Goal: Transaction & Acquisition: Register for event/course

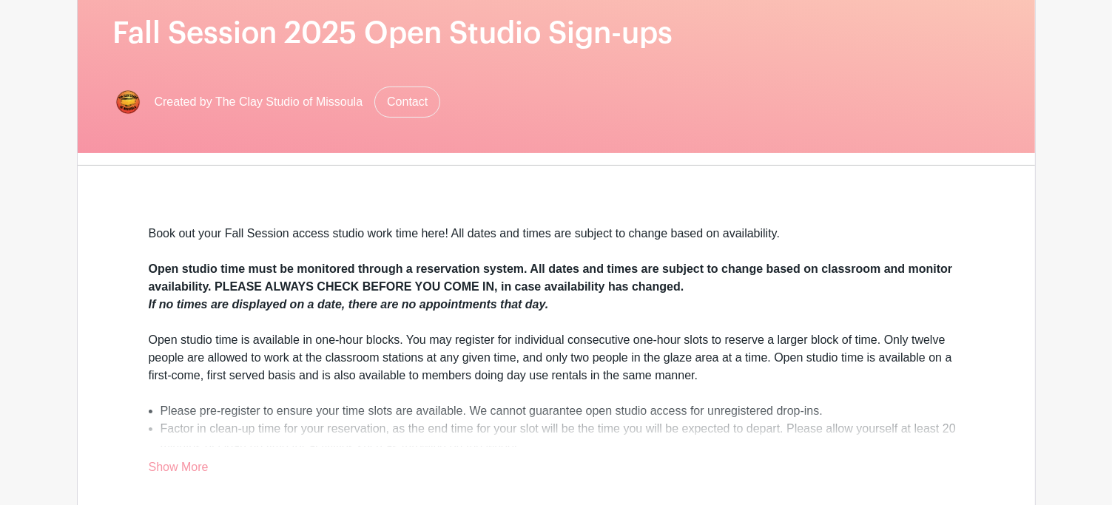
scroll to position [518, 0]
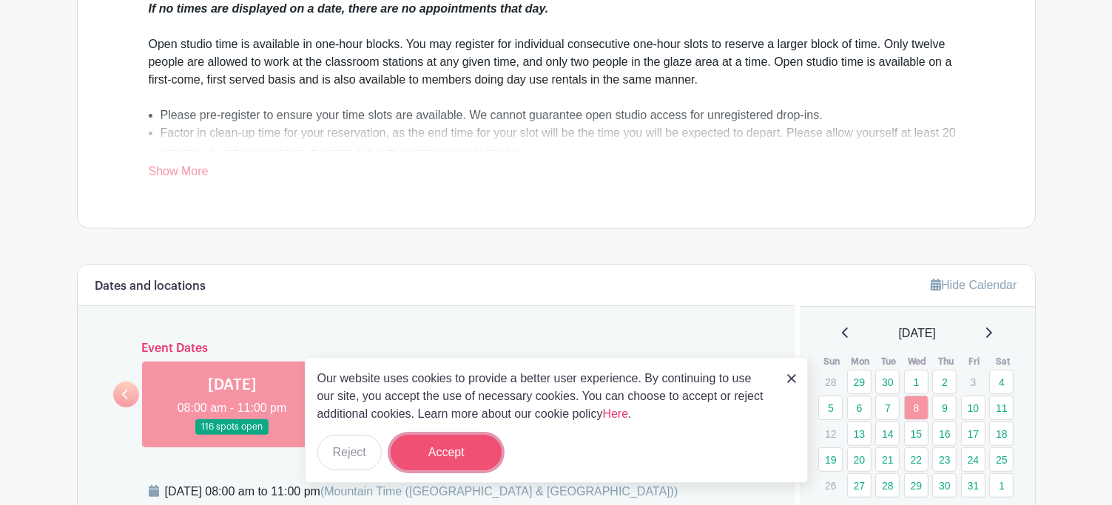
click at [463, 458] on button "Accept" at bounding box center [446, 453] width 111 height 36
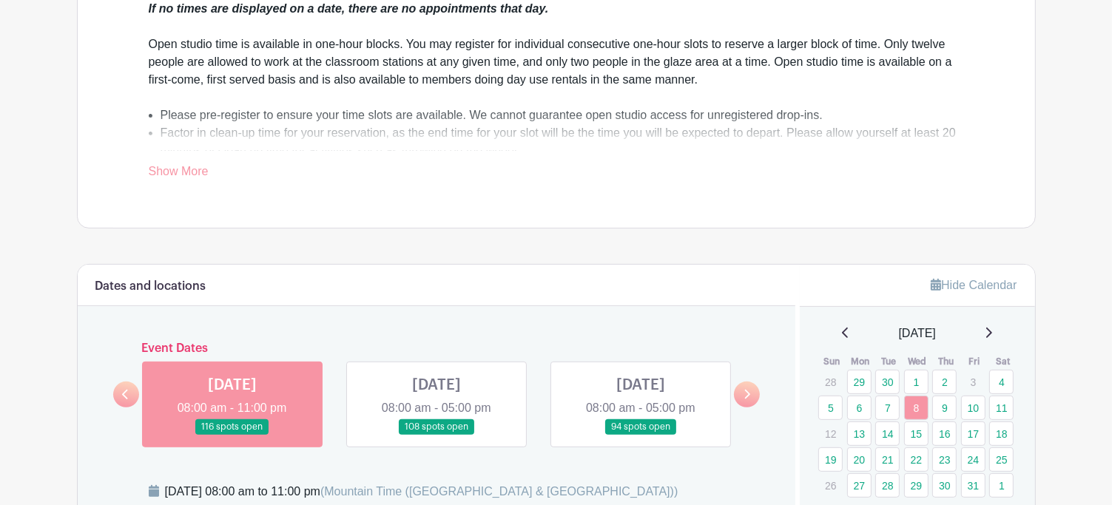
click at [437, 435] on link at bounding box center [437, 435] width 0 height 0
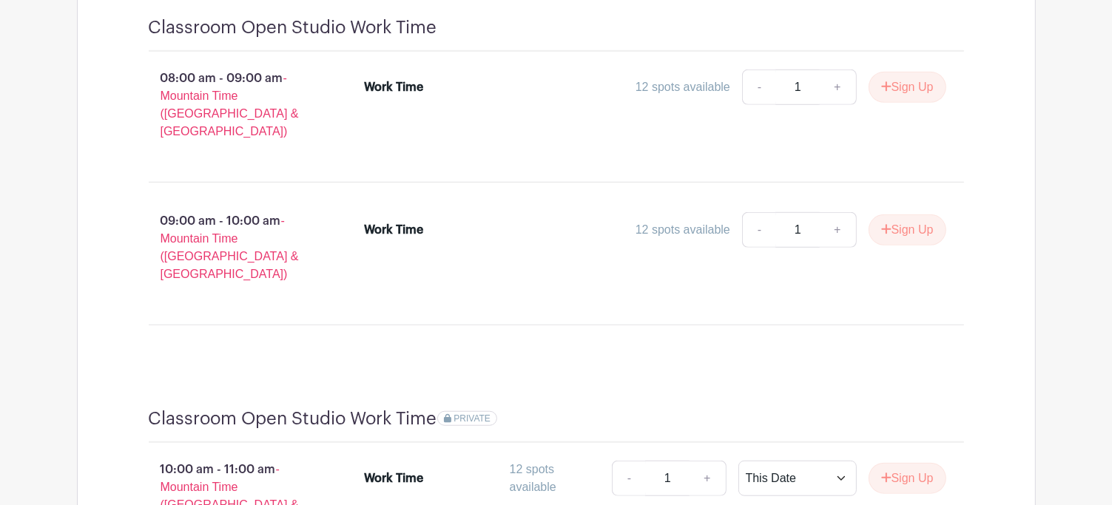
scroll to position [1332, 0]
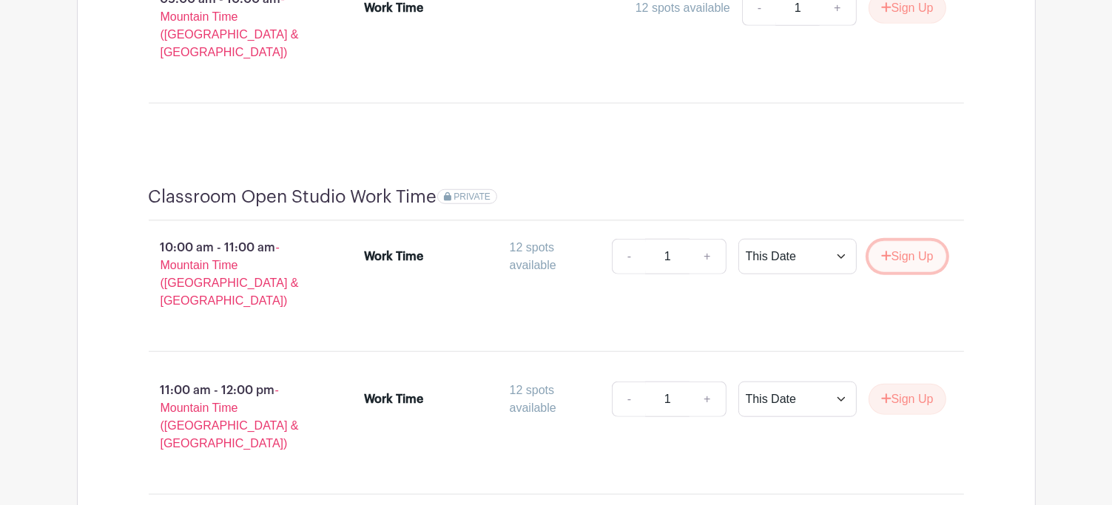
click at [932, 241] on button "Sign Up" at bounding box center [908, 256] width 78 height 31
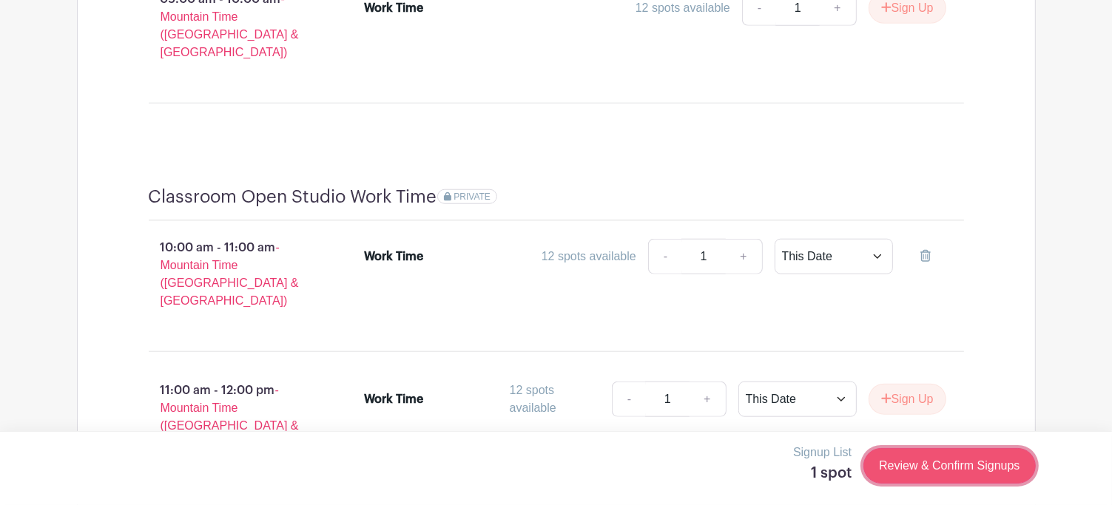
click at [874, 454] on link "Review & Confirm Signups" at bounding box center [950, 466] width 172 height 36
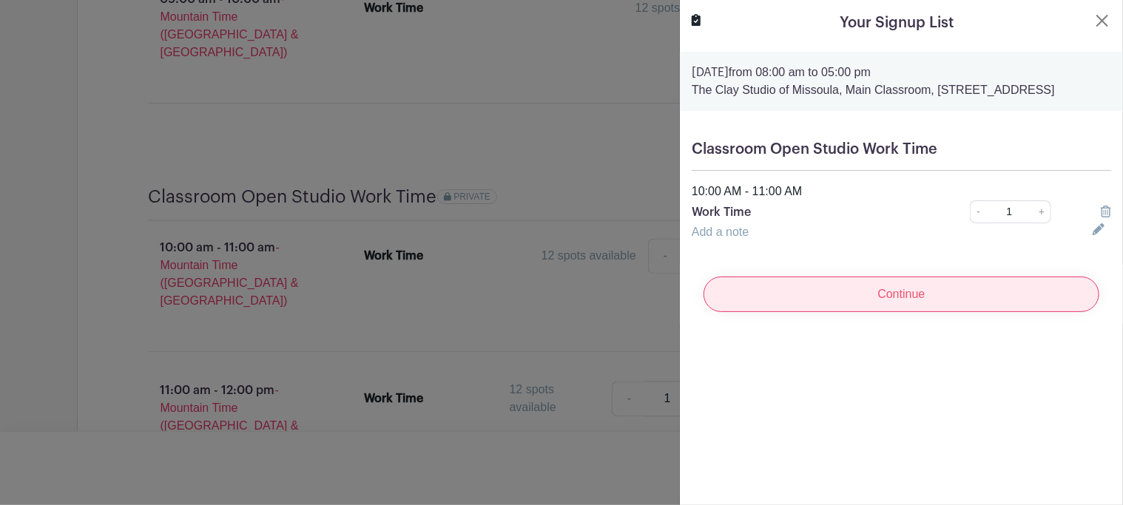
click at [830, 309] on input "Continue" at bounding box center [902, 295] width 396 height 36
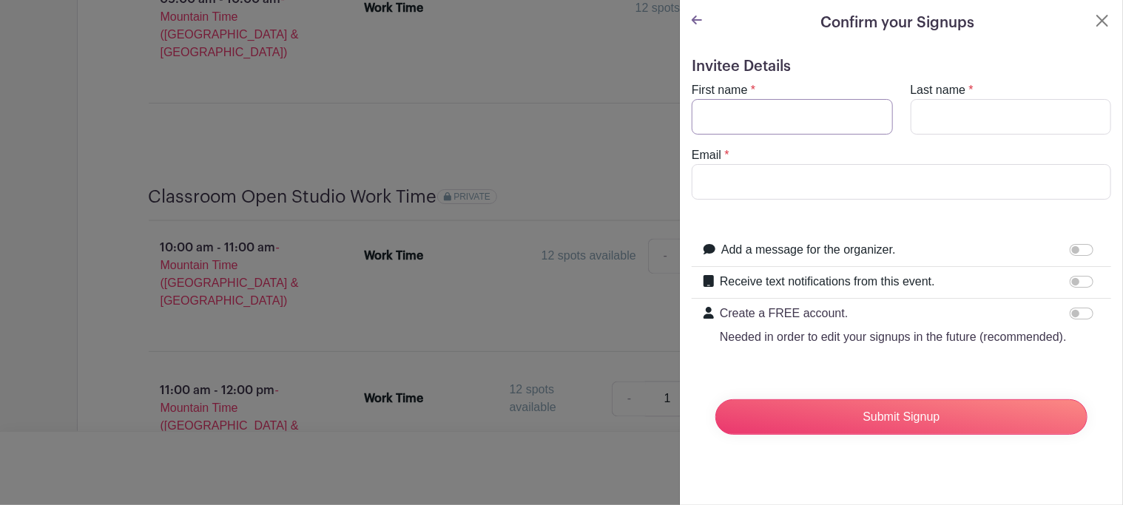
click at [781, 125] on input "First name" at bounding box center [792, 117] width 201 height 36
type input "[PERSON_NAME]"
click at [980, 121] on input "Last name" at bounding box center [1011, 117] width 201 height 36
type input "Maron"
drag, startPoint x: 767, startPoint y: 177, endPoint x: 745, endPoint y: 210, distance: 40.0
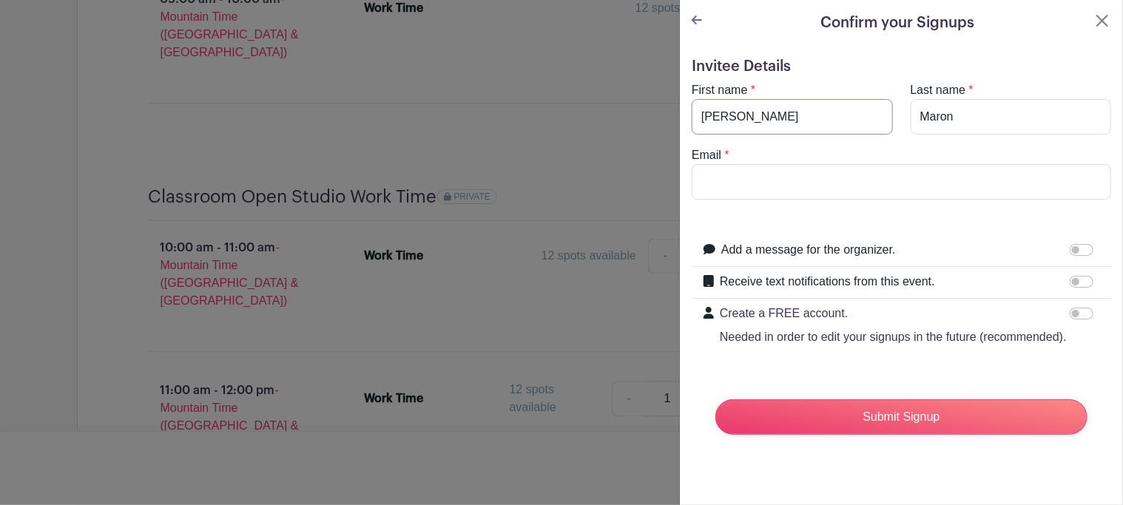
click at [745, 210] on form "Invitee Details First name * [PERSON_NAME] name * [PERSON_NAME] Email * Add a m…" at bounding box center [902, 252] width 420 height 389
drag, startPoint x: 720, startPoint y: 167, endPoint x: 708, endPoint y: 175, distance: 15.0
click at [708, 175] on input "Email" at bounding box center [902, 182] width 420 height 36
type input "[EMAIL_ADDRESS][DOMAIN_NAME]"
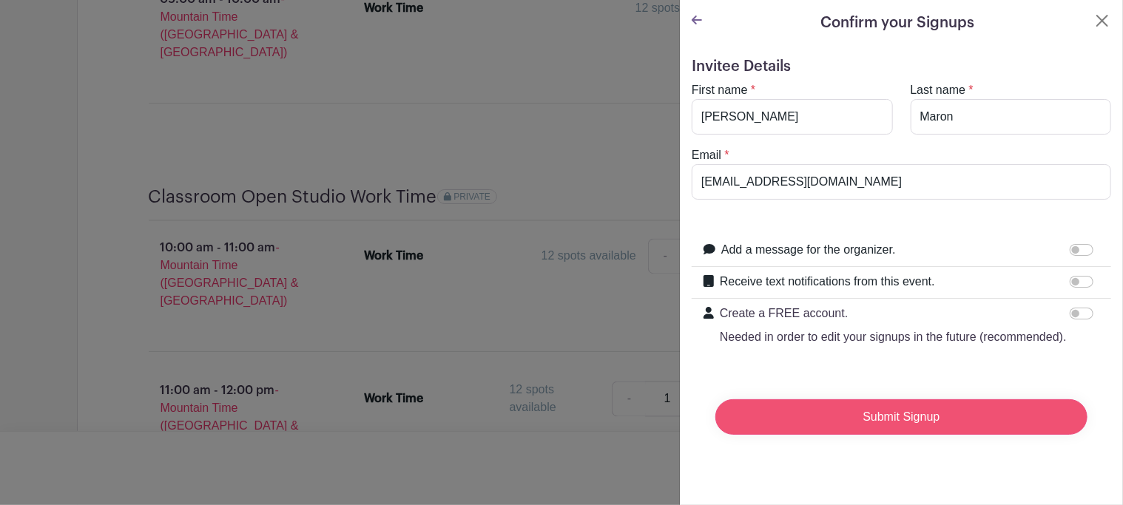
click at [875, 435] on input "Submit Signup" at bounding box center [902, 418] width 372 height 36
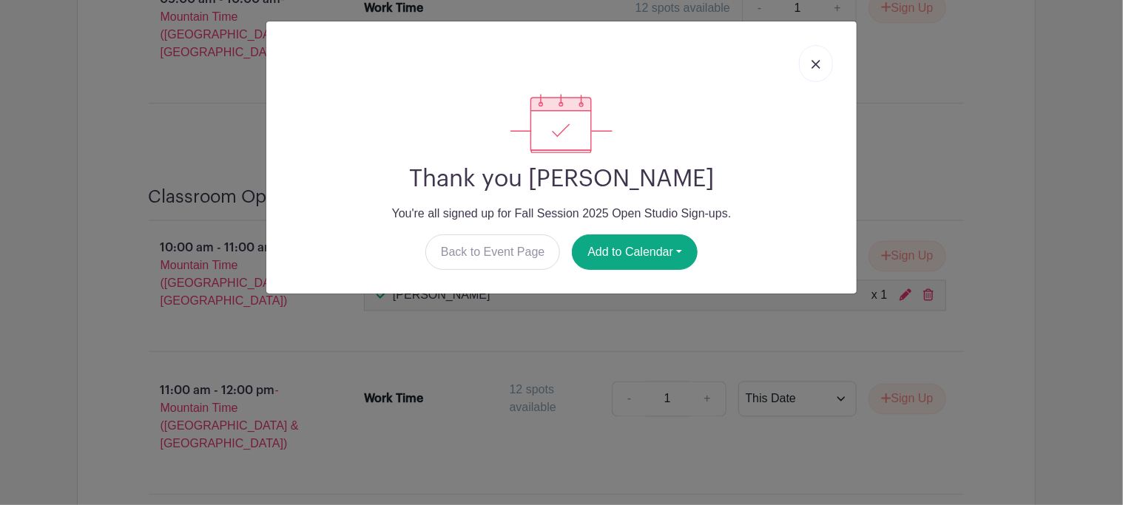
click at [819, 70] on link at bounding box center [816, 63] width 34 height 37
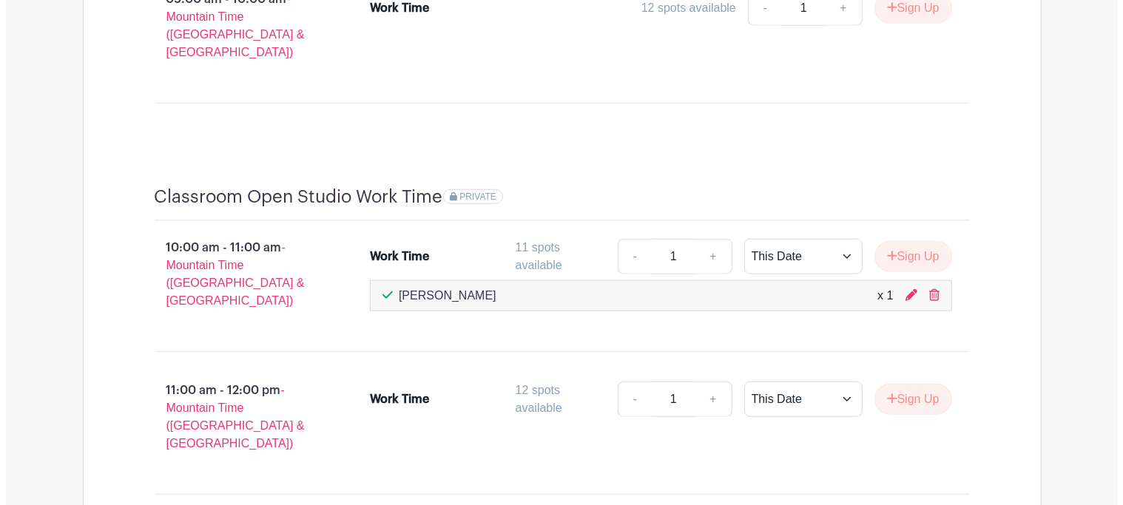
scroll to position [1406, 0]
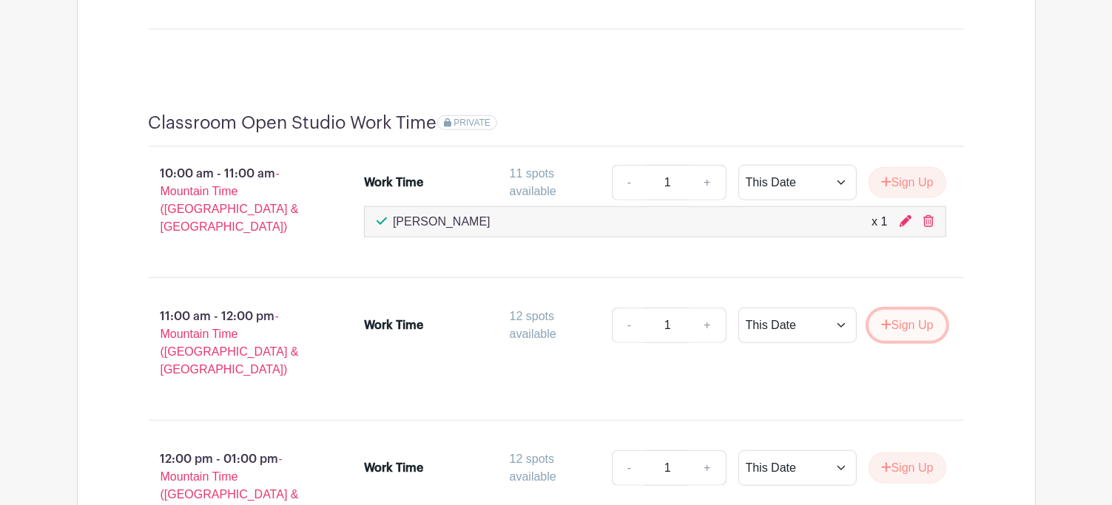
click at [929, 310] on button "Sign Up" at bounding box center [908, 325] width 78 height 31
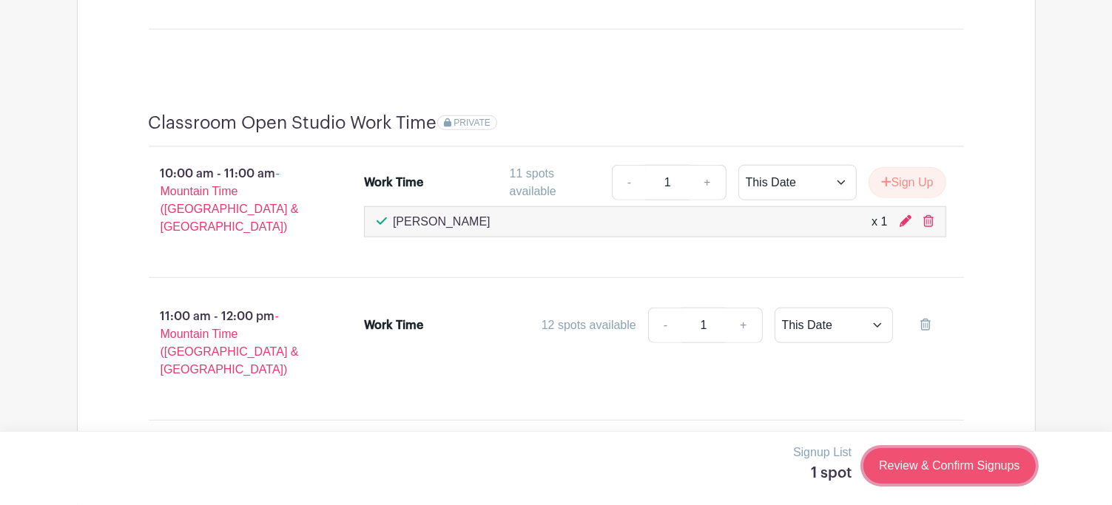
click at [925, 477] on link "Review & Confirm Signups" at bounding box center [950, 466] width 172 height 36
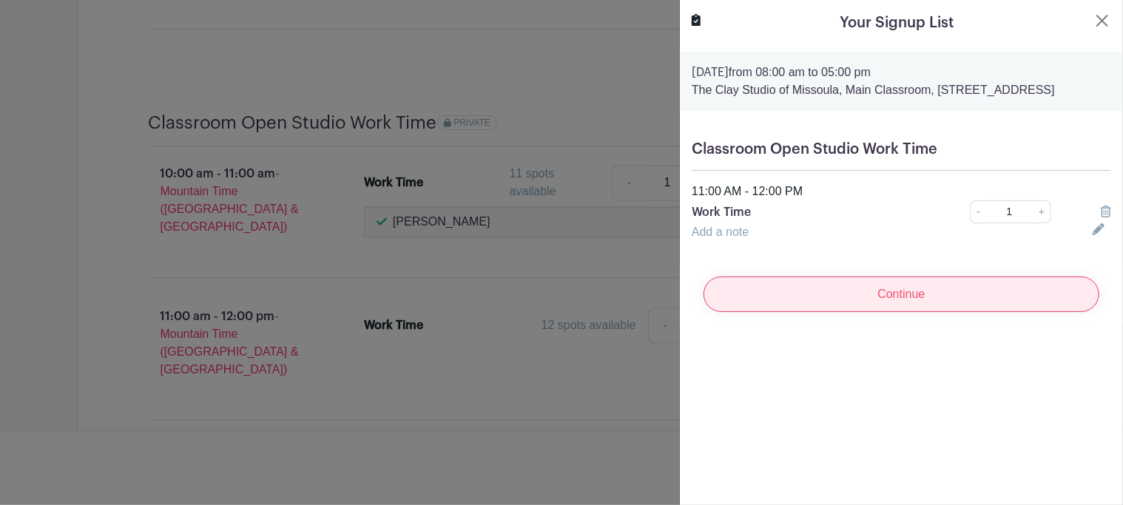
click at [850, 312] on input "Continue" at bounding box center [902, 295] width 396 height 36
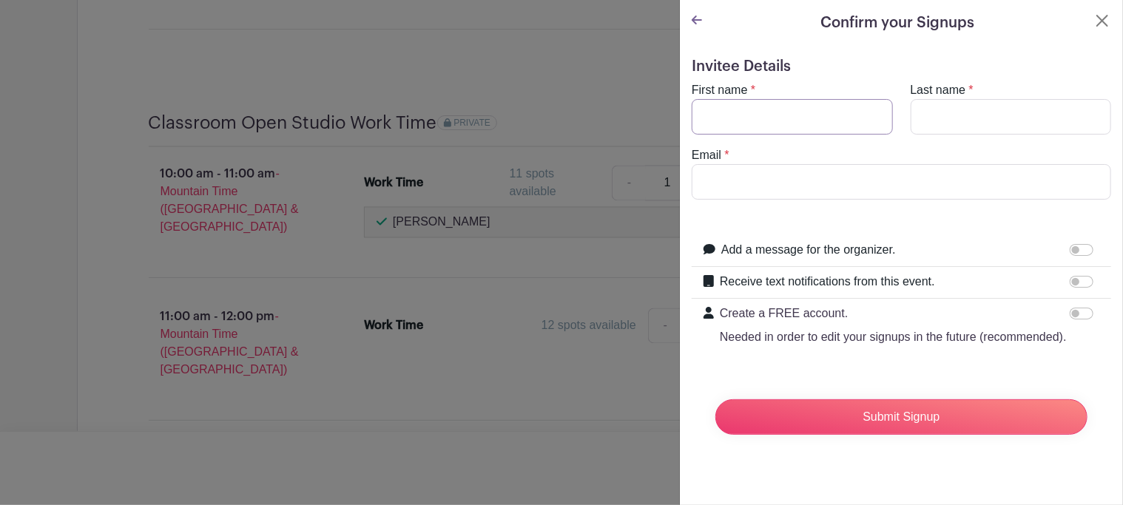
click at [813, 121] on input "First name" at bounding box center [792, 117] width 201 height 36
type input "[PERSON_NAME]"
click at [999, 115] on input "Last name" at bounding box center [1011, 117] width 201 height 36
type input "Maron"
click at [913, 186] on input "Email" at bounding box center [902, 182] width 420 height 36
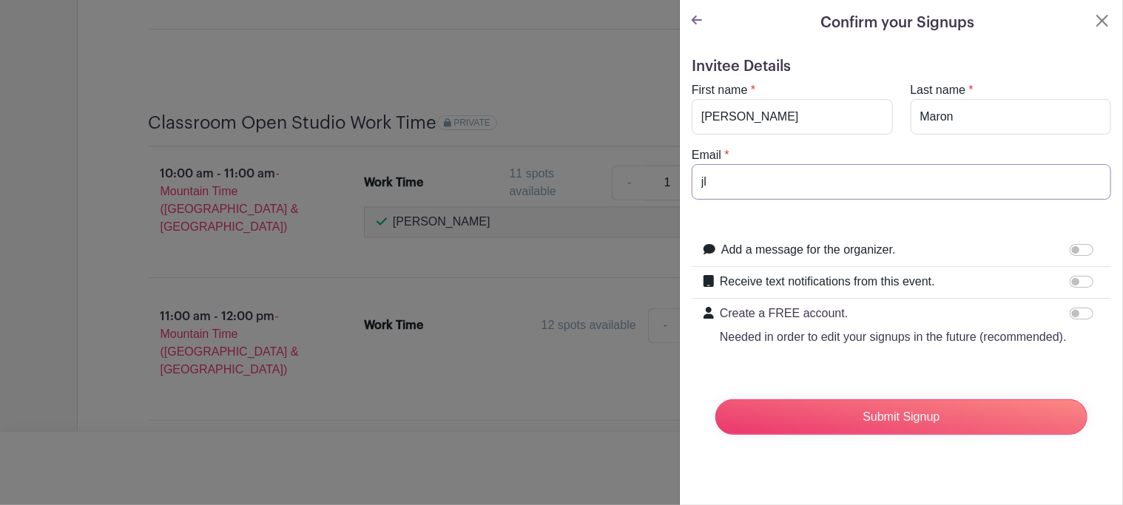
type input "[EMAIL_ADDRESS][DOMAIN_NAME]"
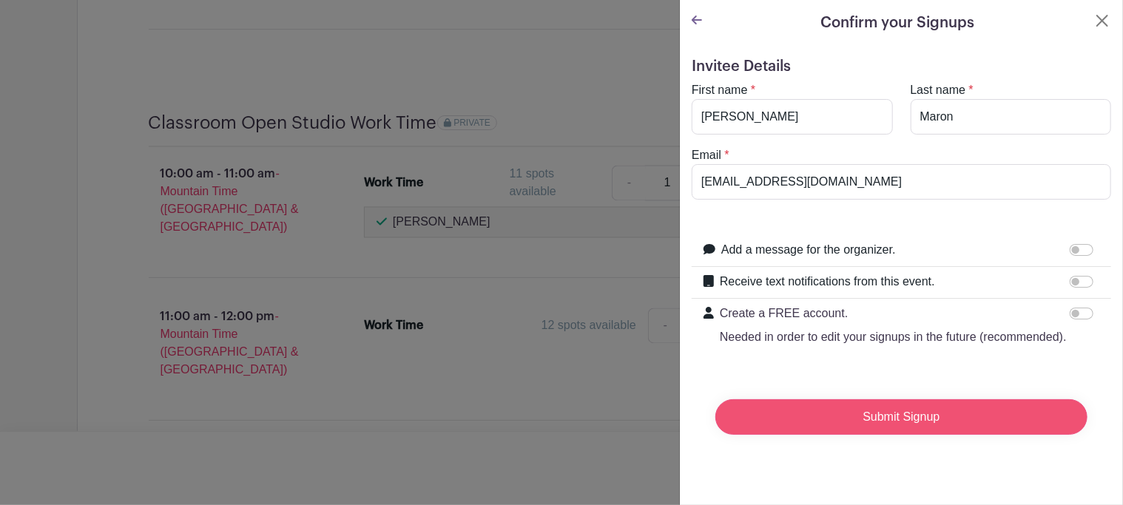
click at [836, 435] on input "Submit Signup" at bounding box center [902, 418] width 372 height 36
